Goal: Task Accomplishment & Management: Manage account settings

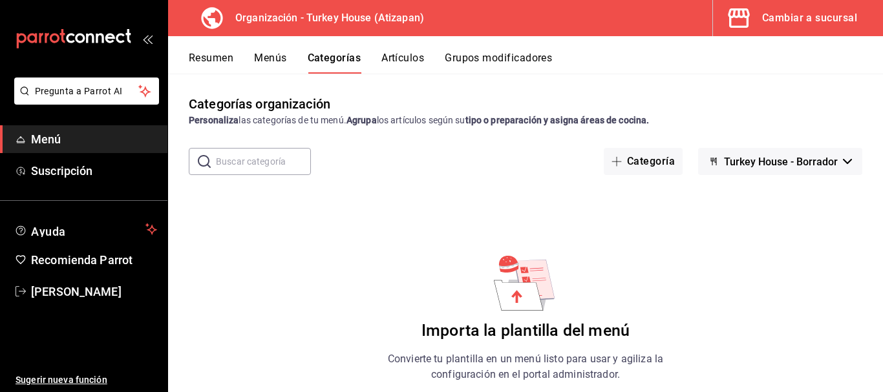
click at [513, 297] on icon at bounding box center [516, 296] width 11 height 13
click at [779, 301] on div "Categorías organización Personaliza las categorías de tu menú. Agrupa los artíc…" at bounding box center [525, 233] width 715 height 318
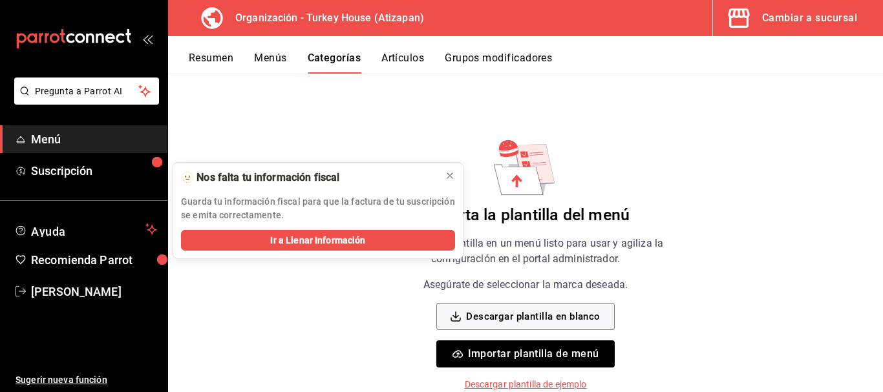
click at [537, 352] on button "Importar plantilla de menú" at bounding box center [525, 354] width 178 height 27
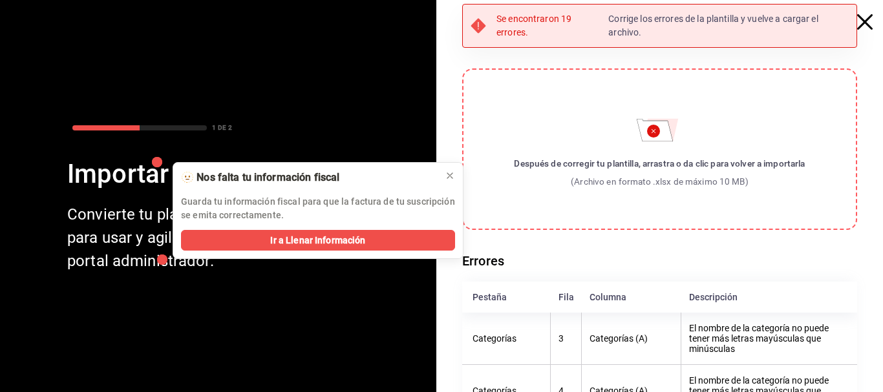
scroll to position [0, 0]
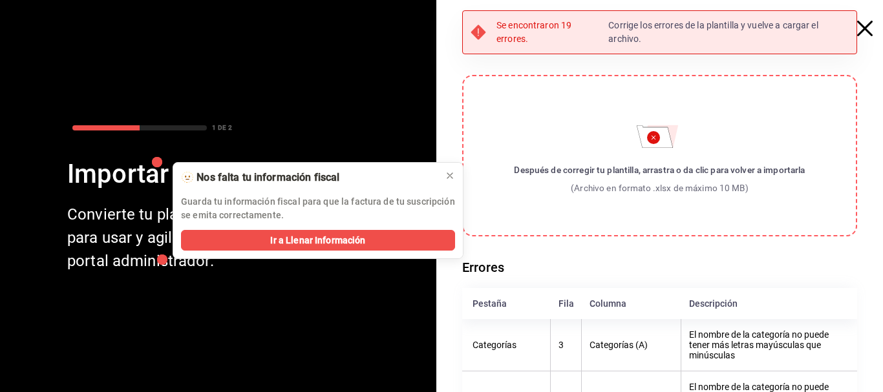
click at [857, 30] on icon "button" at bounding box center [865, 29] width 16 height 16
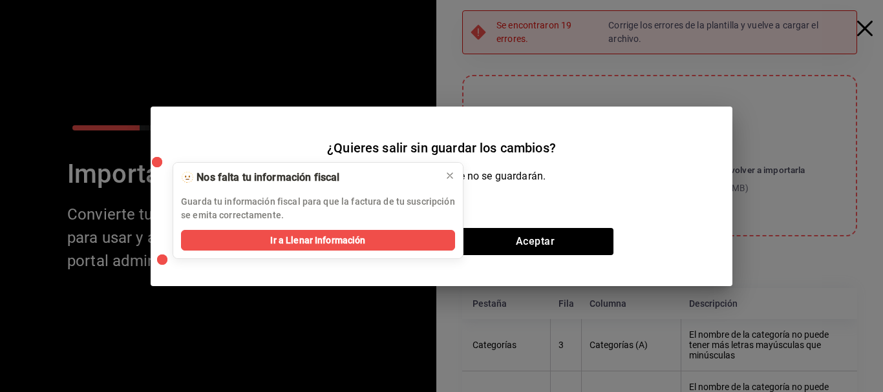
click at [450, 177] on icon at bounding box center [450, 176] width 10 height 10
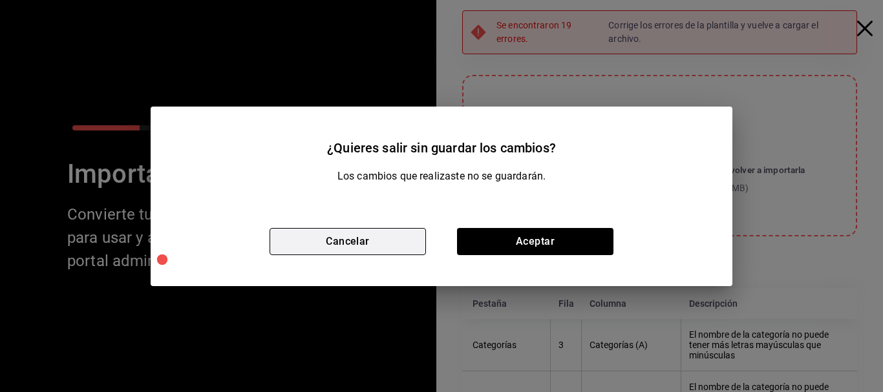
click at [407, 240] on button "Cancelar" at bounding box center [348, 241] width 156 height 27
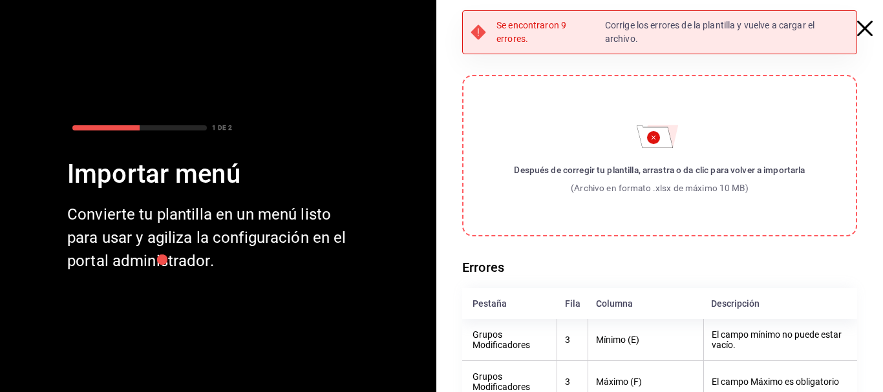
drag, startPoint x: 368, startPoint y: 390, endPoint x: 637, endPoint y: 170, distance: 347.7
click at [637, 170] on label "Después de corregir tu plantilla, arrastra o da clic para volver a importarla (…" at bounding box center [659, 156] width 395 height 162
click at [0, 0] on input "Después de corregir tu plantilla, arrastra o da clic para volver a importarla (…" at bounding box center [0, 0] width 0 height 0
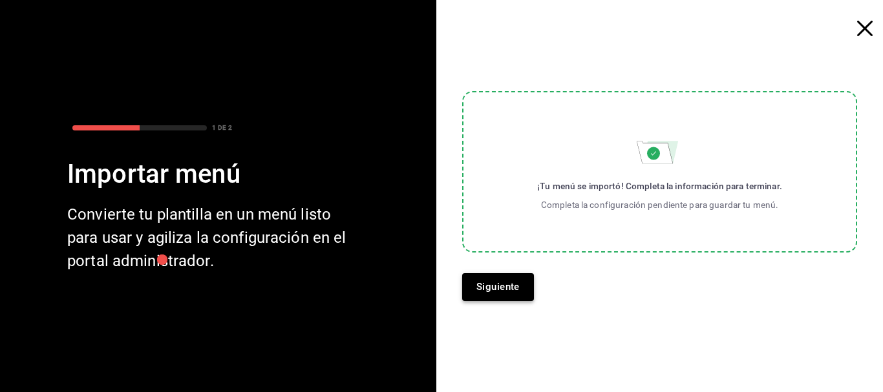
click at [510, 283] on button "Siguiente" at bounding box center [498, 286] width 72 height 27
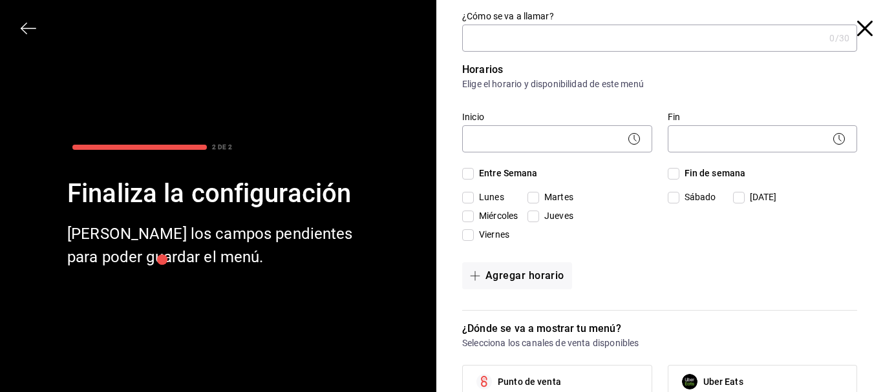
click at [487, 41] on input "¿Cómo se va a llamar?" at bounding box center [643, 38] width 362 height 26
type input "m"
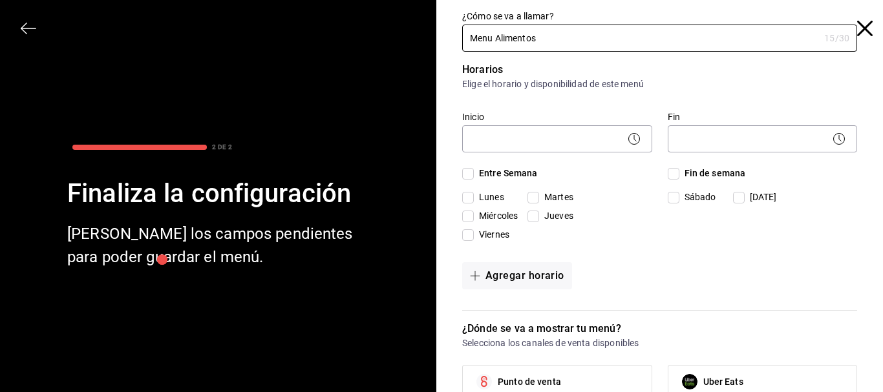
type input "Menu Alimentos"
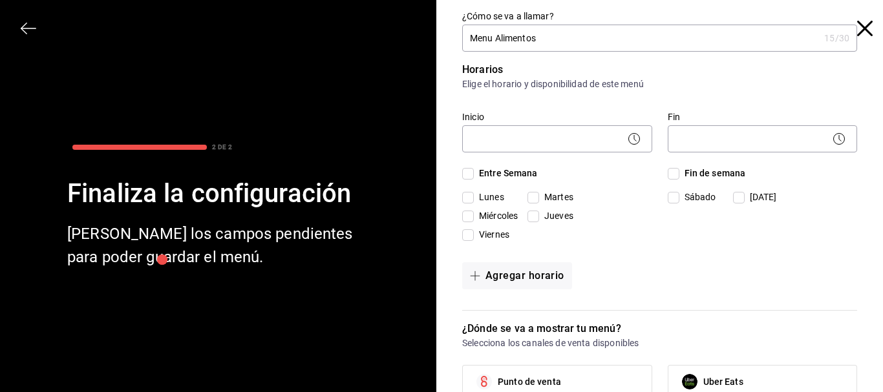
click at [468, 198] on input "Lunes" at bounding box center [468, 198] width 12 height 12
checkbox input "true"
click at [464, 175] on input "Entre Semana" at bounding box center [468, 174] width 12 height 12
checkbox input "true"
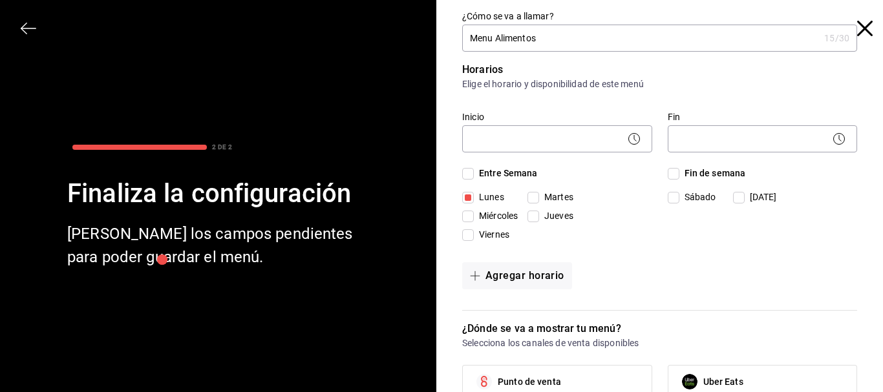
checkbox input "true"
click at [669, 174] on input "Fin de semana" at bounding box center [674, 174] width 12 height 12
checkbox input "true"
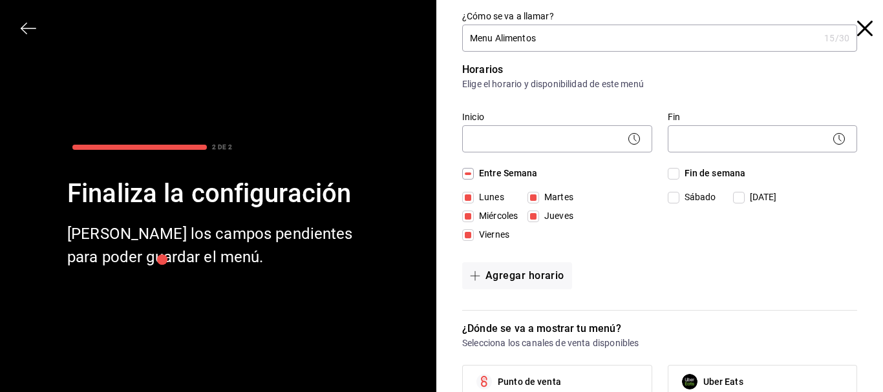
checkbox input "true"
click at [626, 140] on icon at bounding box center [634, 139] width 16 height 16
click at [592, 139] on body "Pregunta a Parrot AI Menú Suscripción Ayuda Recomienda Parrot [PERSON_NAME] Sug…" at bounding box center [441, 196] width 883 height 392
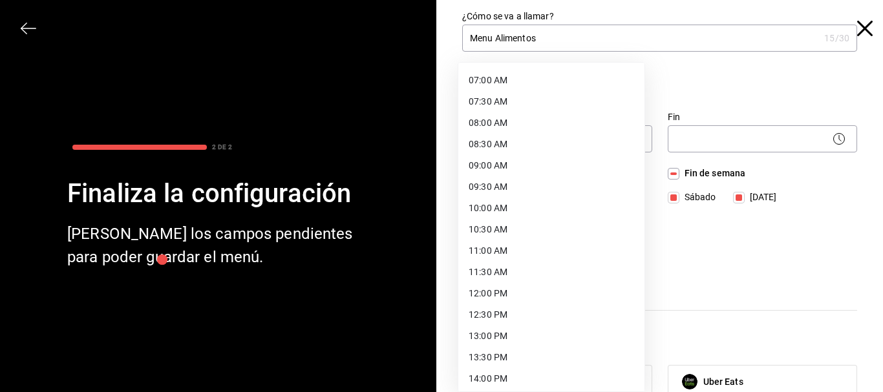
scroll to position [297, 0]
click at [484, 266] on li "11:30 AM" at bounding box center [551, 271] width 186 height 21
type input "11:30"
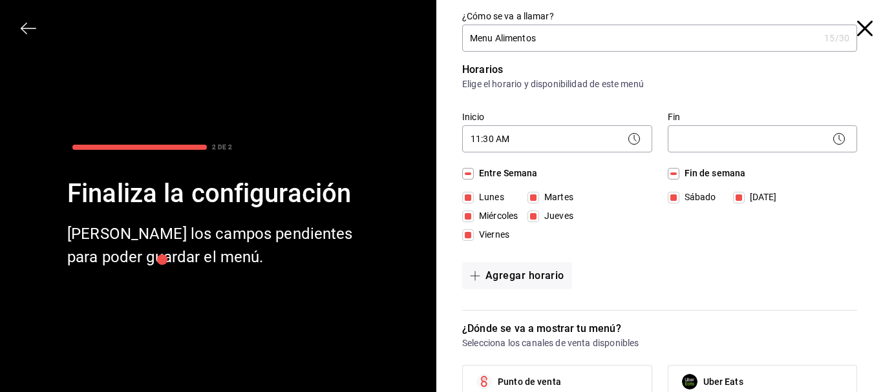
click at [834, 142] on circle at bounding box center [839, 139] width 11 height 11
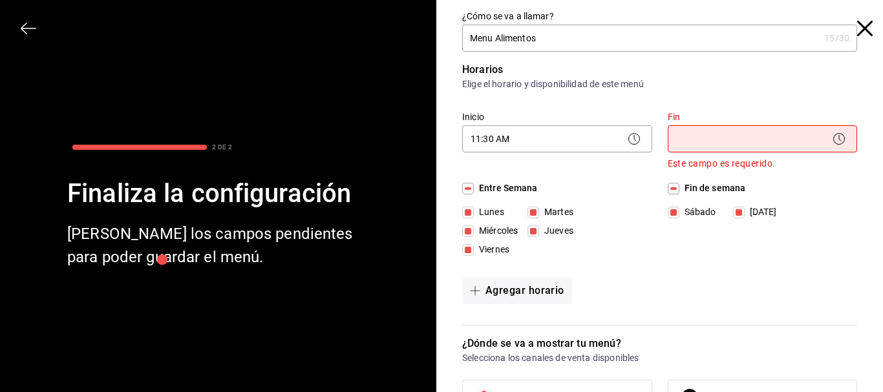
click at [787, 138] on body "Pregunta a Parrot AI Menú Suscripción Ayuda Recomienda Parrot [PERSON_NAME] Sug…" at bounding box center [441, 196] width 883 height 392
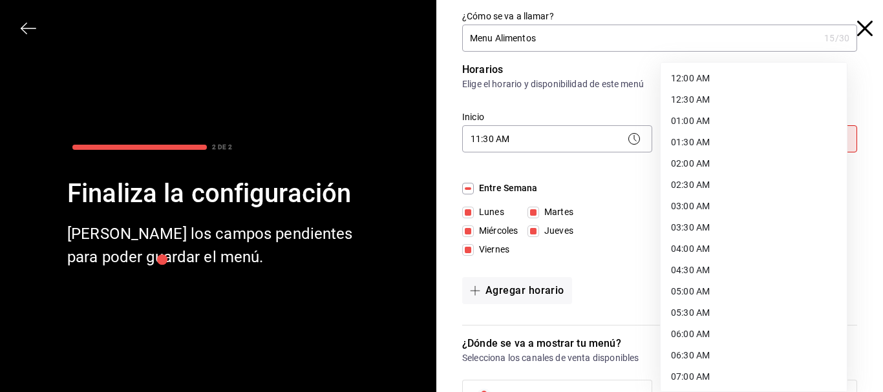
click at [737, 100] on li "12:30 AM" at bounding box center [754, 99] width 186 height 21
type input "00:30"
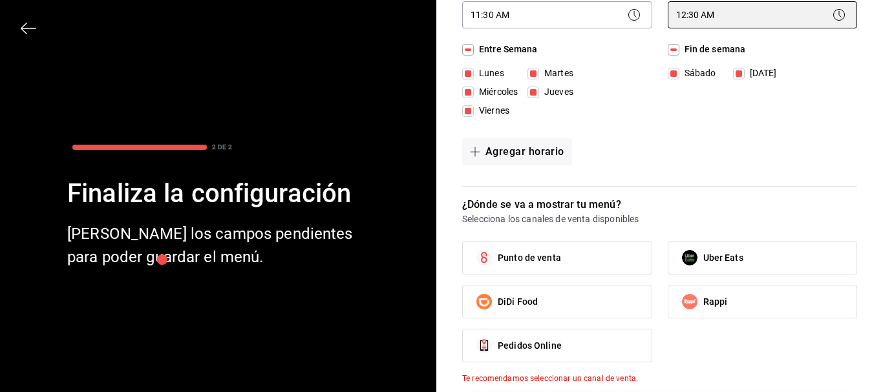
scroll to position [124, 0]
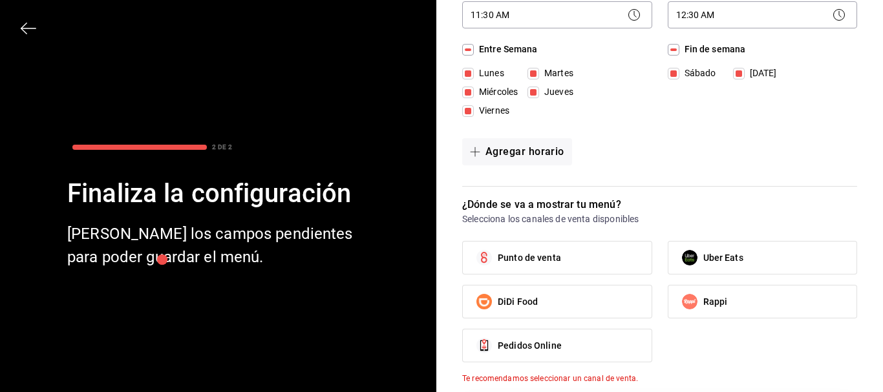
click at [562, 259] on label "Punto de venta" at bounding box center [557, 258] width 189 height 32
click at [498, 259] on input "Punto de venta" at bounding box center [484, 257] width 27 height 27
checkbox input "true"
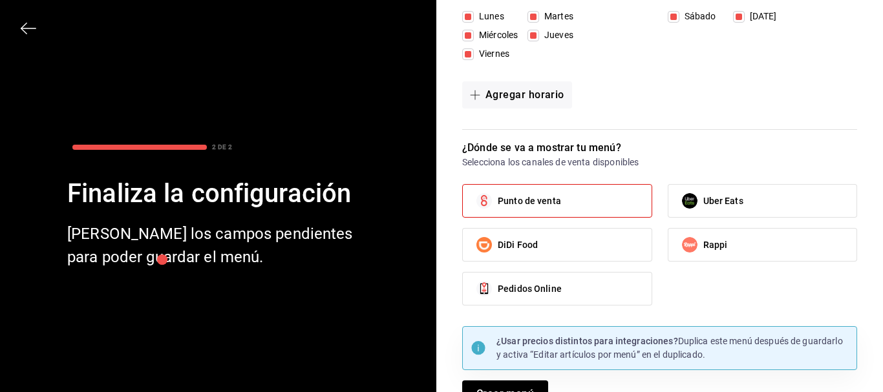
scroll to position [207, 0]
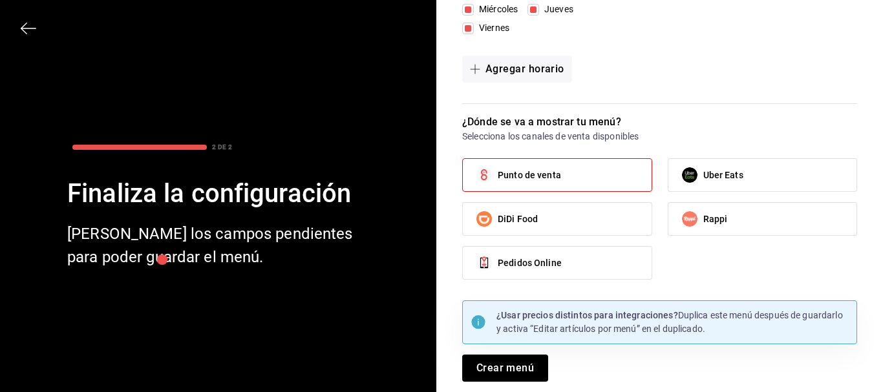
click at [730, 173] on span "Uber Eats" at bounding box center [723, 176] width 40 height 14
click at [703, 173] on input "Uber Eats" at bounding box center [689, 175] width 27 height 27
checkbox input "true"
click at [613, 219] on label "DiDi Food" at bounding box center [557, 219] width 189 height 32
click at [498, 219] on input "DiDi Food" at bounding box center [484, 219] width 27 height 27
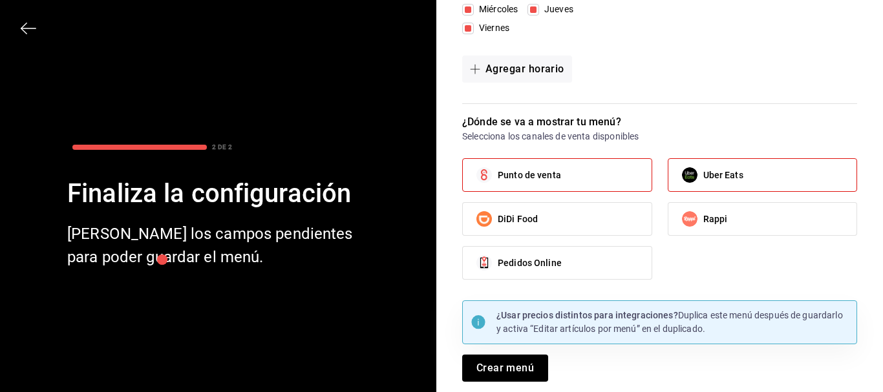
checkbox input "true"
click at [738, 216] on label "Rappi" at bounding box center [762, 219] width 189 height 32
click at [703, 216] on input "Rappi" at bounding box center [689, 219] width 27 height 27
checkbox input "true"
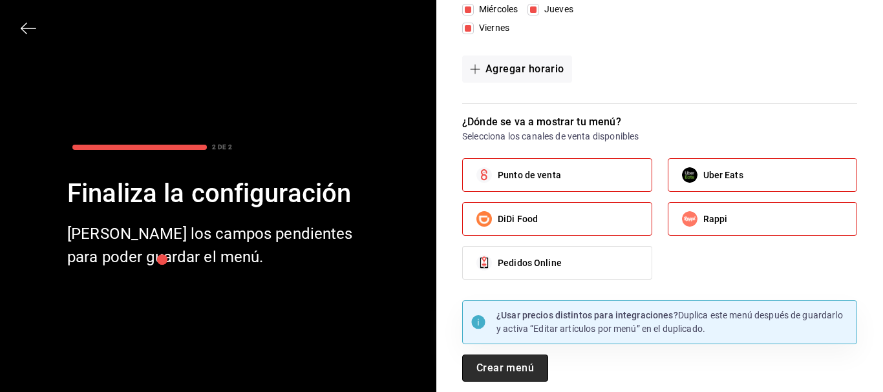
click at [525, 368] on button "Crear menú" at bounding box center [505, 368] width 86 height 27
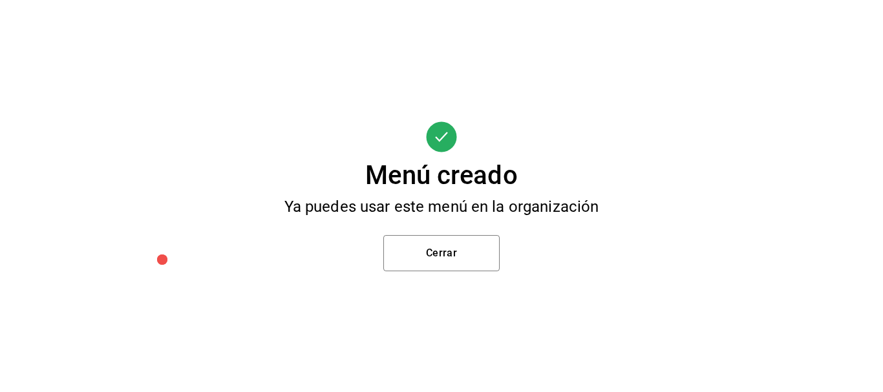
scroll to position [0, 0]
click at [455, 257] on button "Cerrar" at bounding box center [441, 253] width 116 height 36
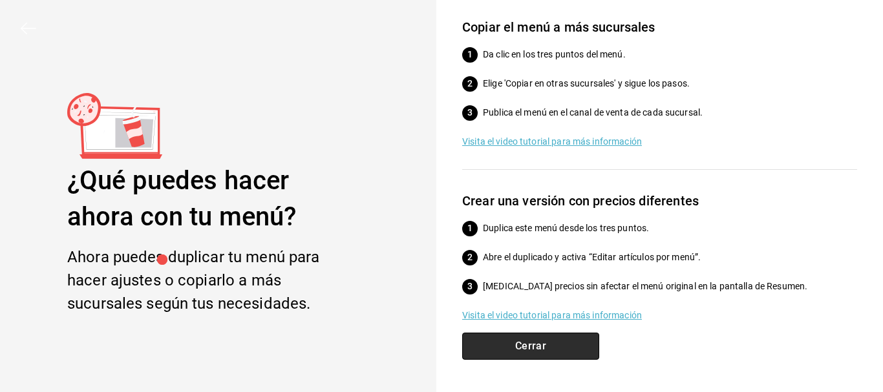
click at [555, 349] on button "Cerrar" at bounding box center [530, 346] width 137 height 27
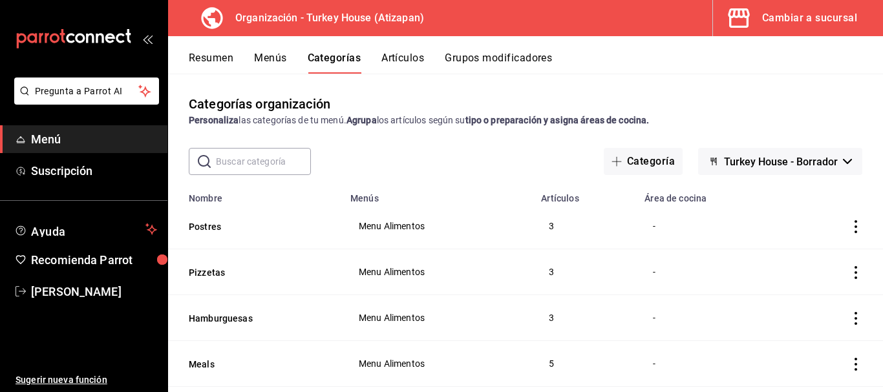
click at [273, 65] on button "Menús" at bounding box center [270, 63] width 32 height 22
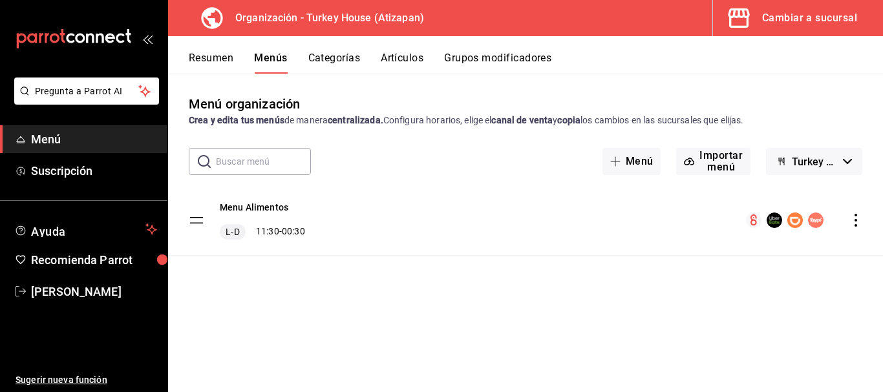
click at [856, 220] on icon "actions" at bounding box center [856, 220] width 3 height 13
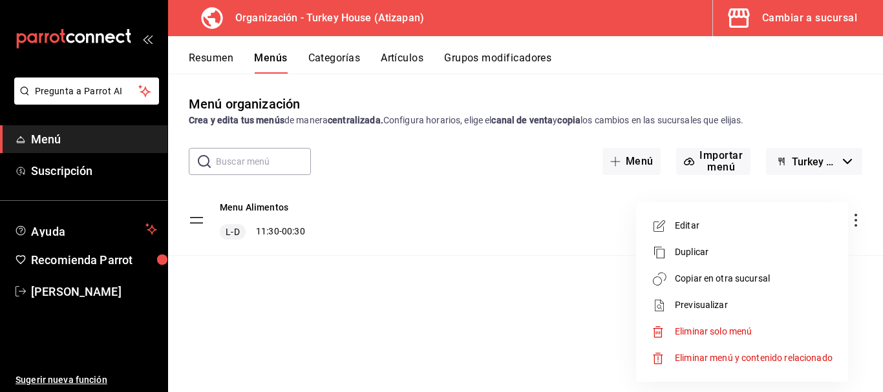
click at [704, 224] on span "Editar" at bounding box center [754, 226] width 158 height 14
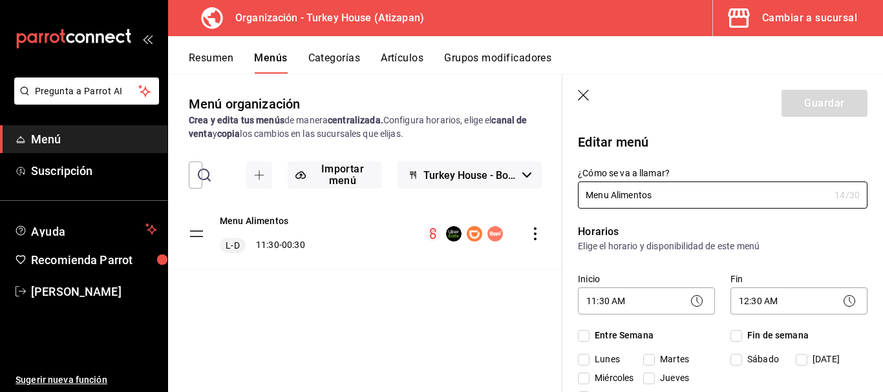
checkbox input "true"
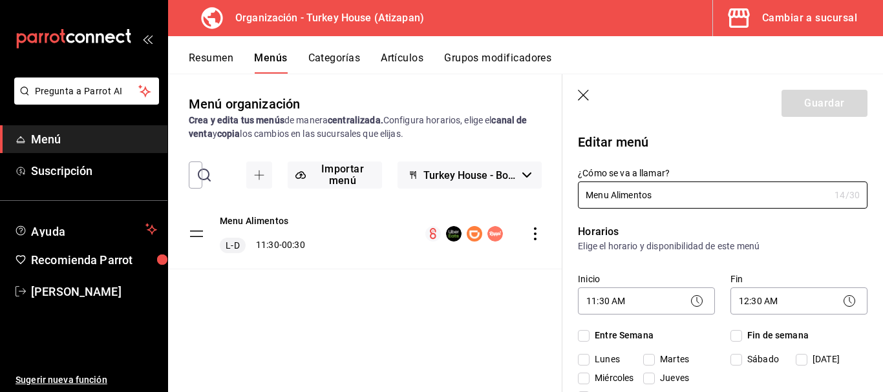
checkbox input "true"
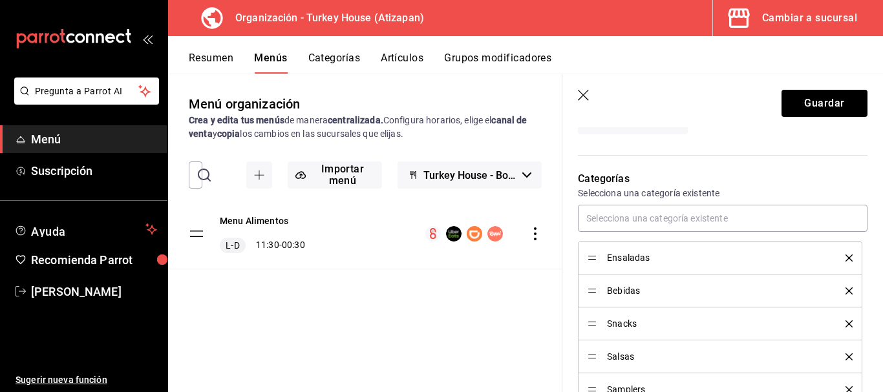
scroll to position [388, 0]
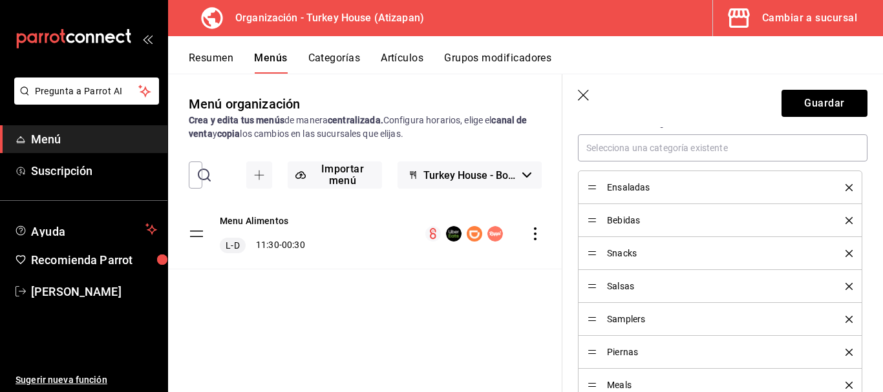
click at [846, 222] on icon "delete" at bounding box center [849, 220] width 7 height 7
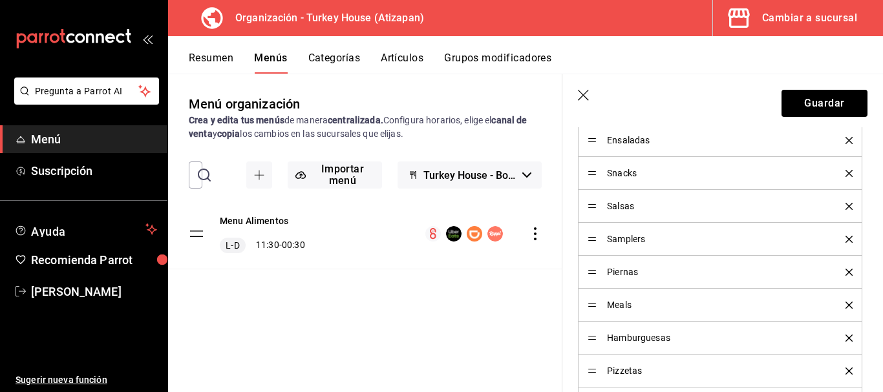
scroll to position [711, 0]
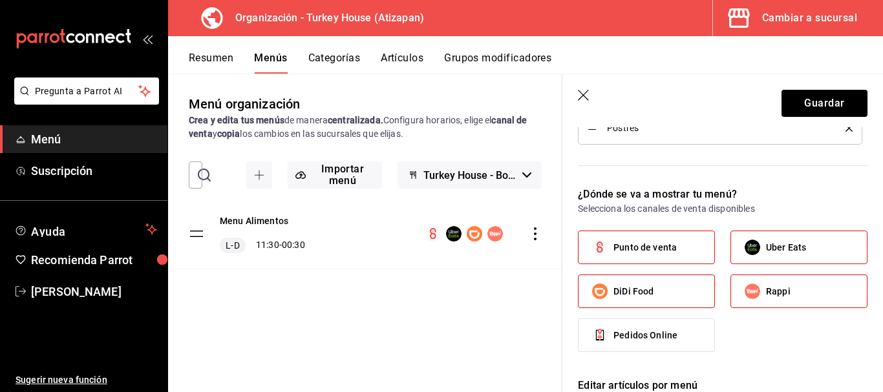
click at [748, 252] on input "Uber Eats" at bounding box center [752, 247] width 27 height 27
checkbox input "false"
click at [760, 286] on input "Rappi" at bounding box center [752, 291] width 27 height 27
checkbox input "false"
click at [661, 289] on label "DiDi Food" at bounding box center [647, 291] width 136 height 32
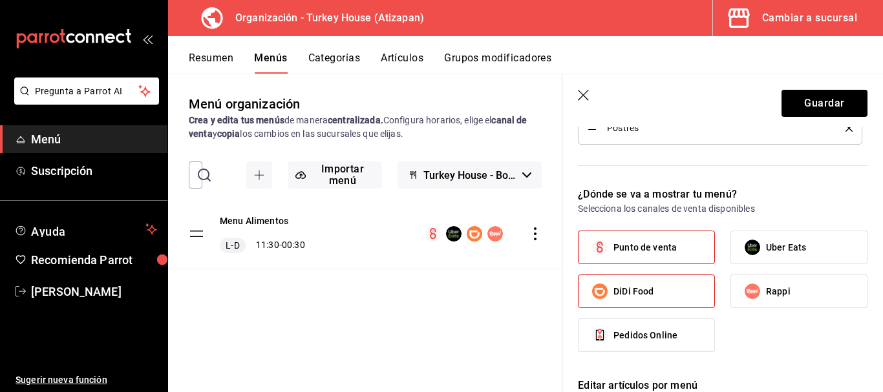
click at [613, 289] on input "DiDi Food" at bounding box center [599, 291] width 27 height 27
checkbox input "false"
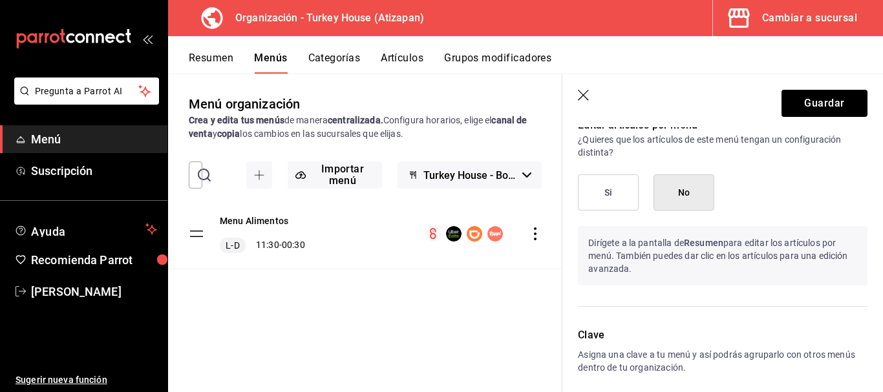
scroll to position [964, 0]
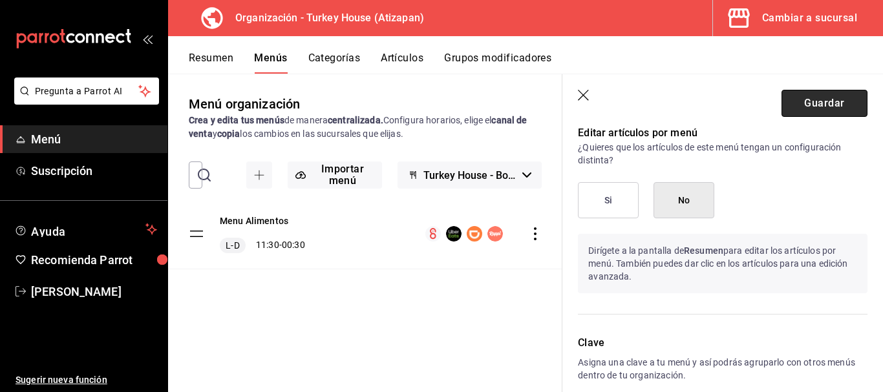
click at [798, 94] on button "Guardar" at bounding box center [825, 103] width 86 height 27
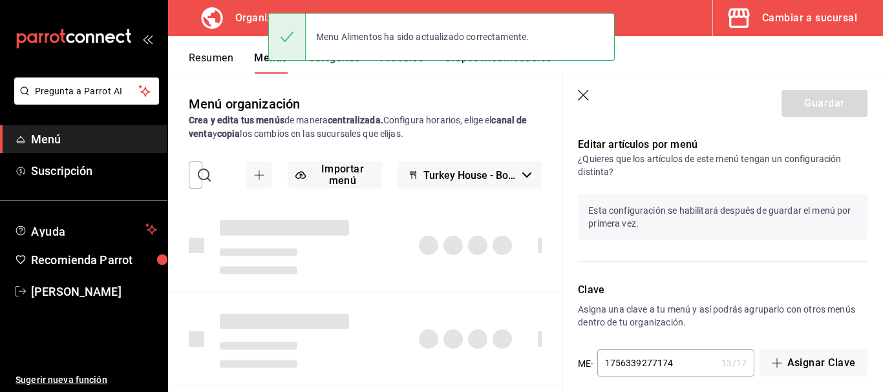
checkbox input "false"
type input "1756339352422"
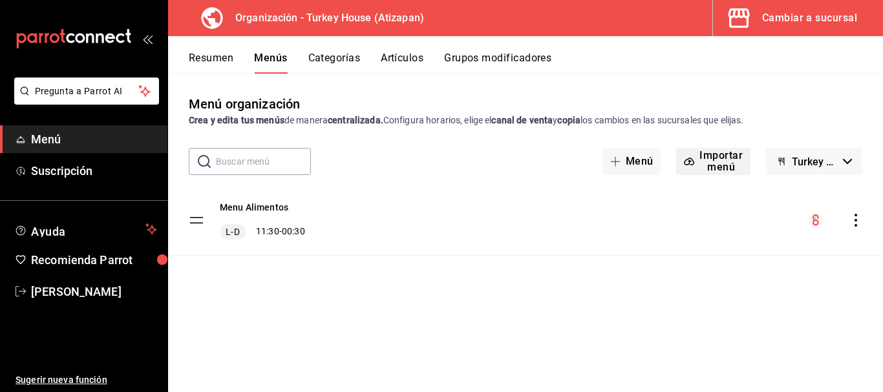
click at [718, 165] on button "Importar menú" at bounding box center [713, 161] width 74 height 27
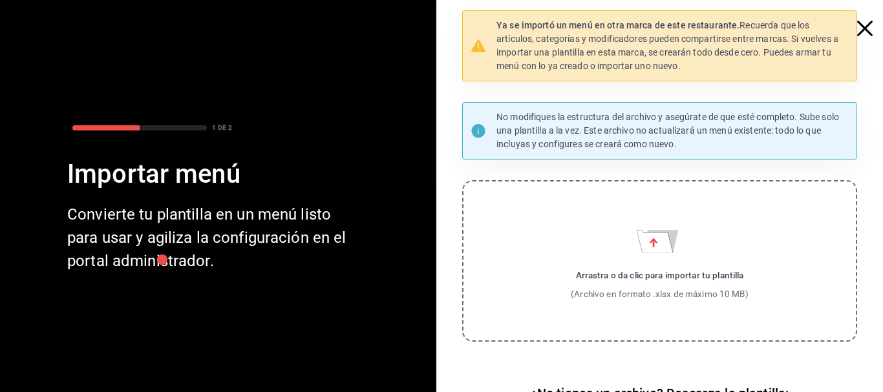
click at [857, 32] on icon "button" at bounding box center [865, 29] width 16 height 16
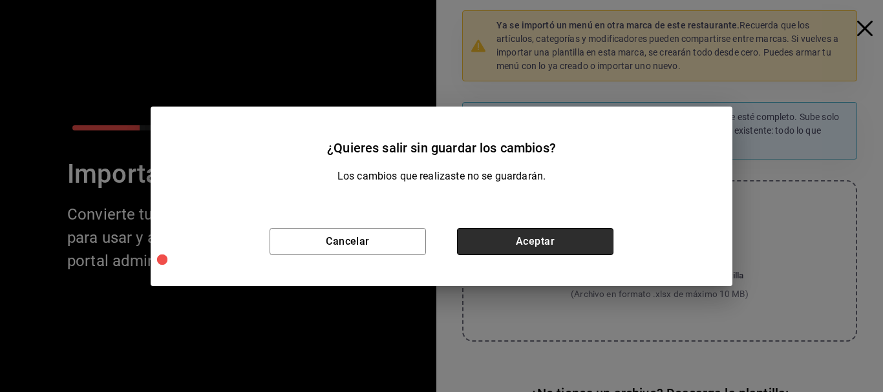
click at [549, 235] on button "Aceptar" at bounding box center [535, 241] width 156 height 27
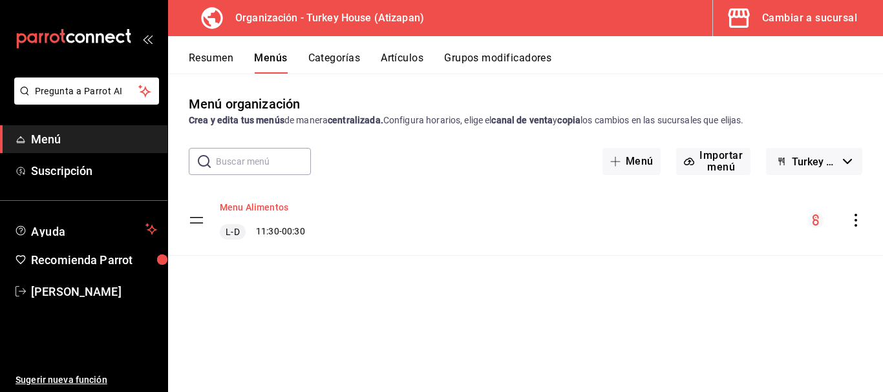
click at [272, 208] on button "Menu Alimentos" at bounding box center [254, 207] width 69 height 13
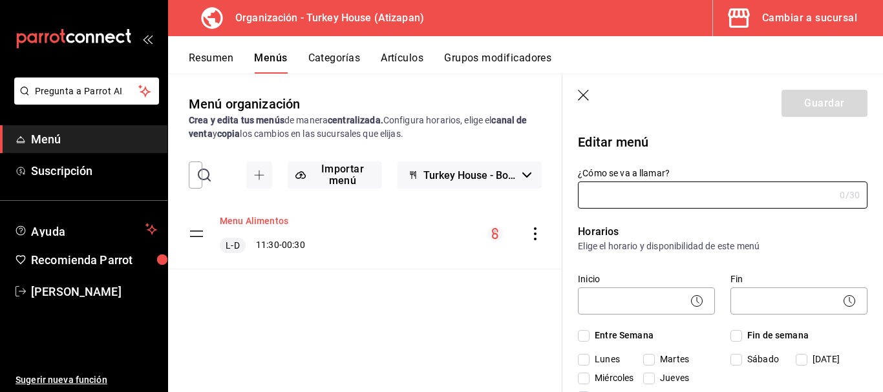
type input "Menu Alimentos"
checkbox input "true"
type input "1756339277174"
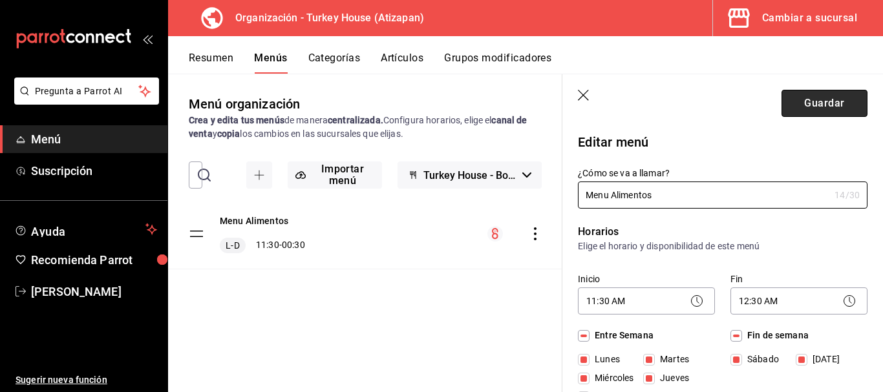
click at [805, 97] on button "Guardar" at bounding box center [825, 103] width 86 height 27
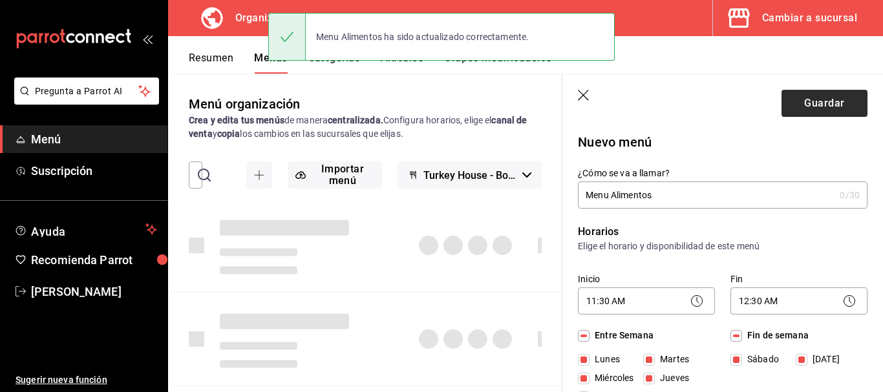
checkbox input "false"
type input "1756340575445"
